Goal: Complete application form

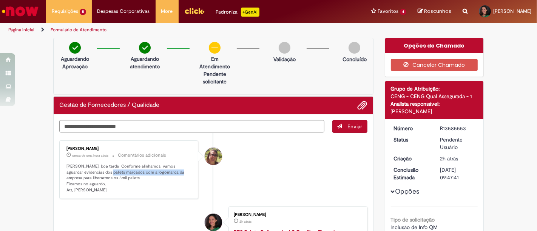
drag, startPoint x: 84, startPoint y: 171, endPoint x: 157, endPoint y: 172, distance: 73.6
click at [157, 172] on p "Clara, boa tarde Conforme alinhamos, vamos aguardar evidencias dos pallets marc…" at bounding box center [129, 178] width 126 height 30
copy p "marcados com a logomarca da empresa"
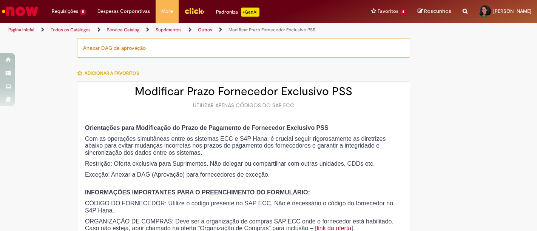
type input "**********"
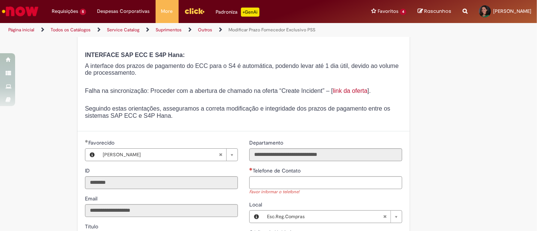
scroll to position [335, 0]
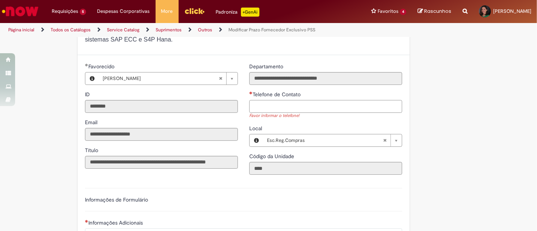
click at [277, 107] on input "Telefone de Contato" at bounding box center [325, 106] width 153 height 13
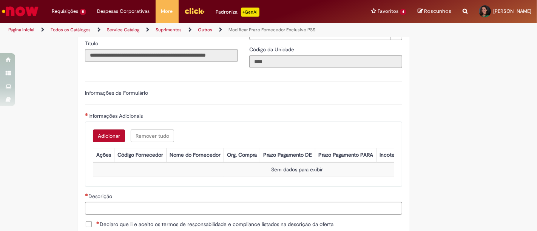
scroll to position [461, 0]
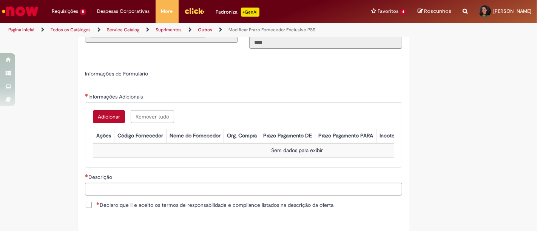
click at [102, 114] on button "Adicionar" at bounding box center [109, 116] width 32 height 13
type input "**********"
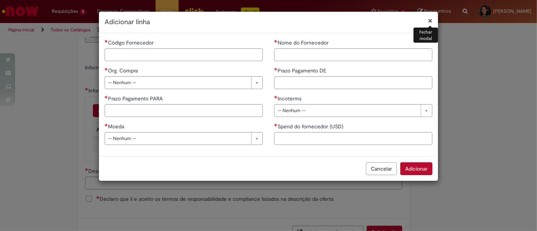
click at [385, 166] on button "Cancelar" at bounding box center [381, 168] width 31 height 13
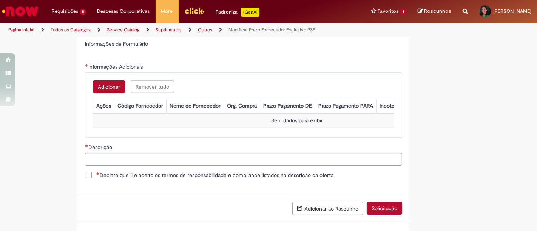
scroll to position [503, 0]
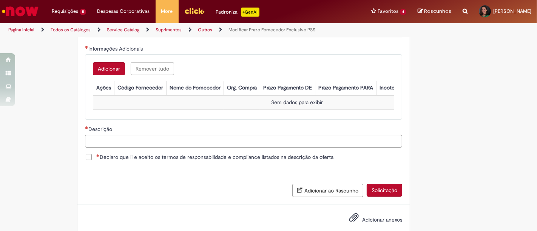
click at [96, 161] on span "Declaro que li e aceito os termos de responsabilidade e compliance listados na …" at bounding box center [214, 157] width 237 height 8
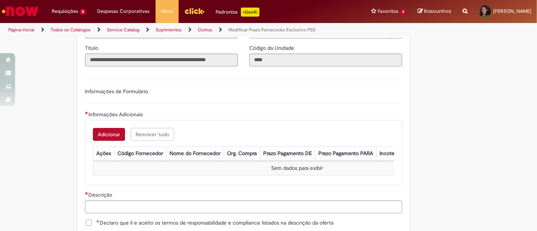
scroll to position [419, 0]
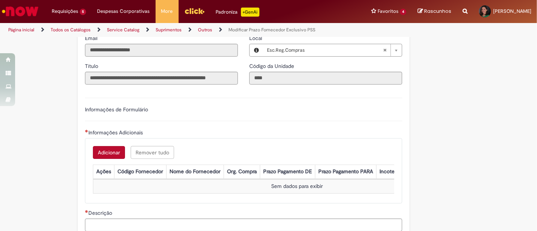
click at [109, 149] on button "Adicionar" at bounding box center [109, 152] width 32 height 13
